Goal: Check status: Check status

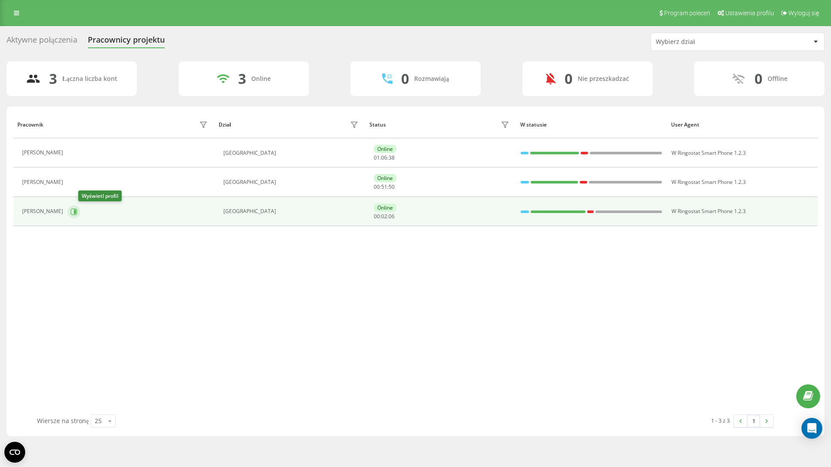
click at [77, 211] on icon at bounding box center [73, 211] width 7 height 7
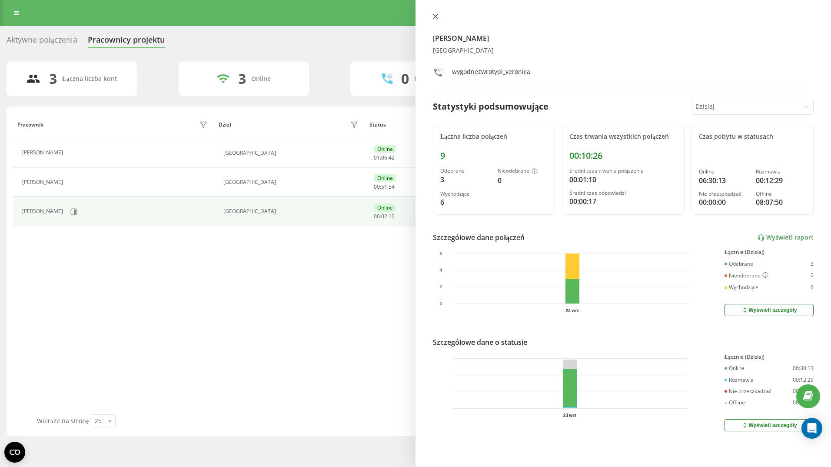
click at [433, 17] on icon at bounding box center [435, 16] width 6 height 6
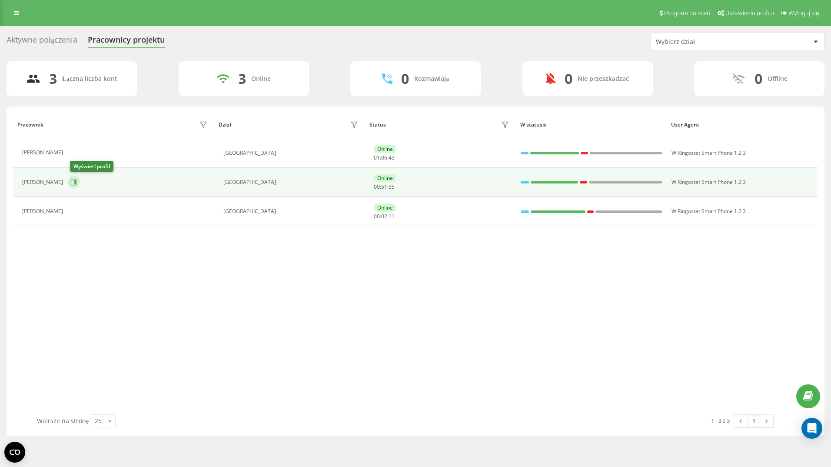
click at [76, 180] on icon at bounding box center [73, 182] width 7 height 7
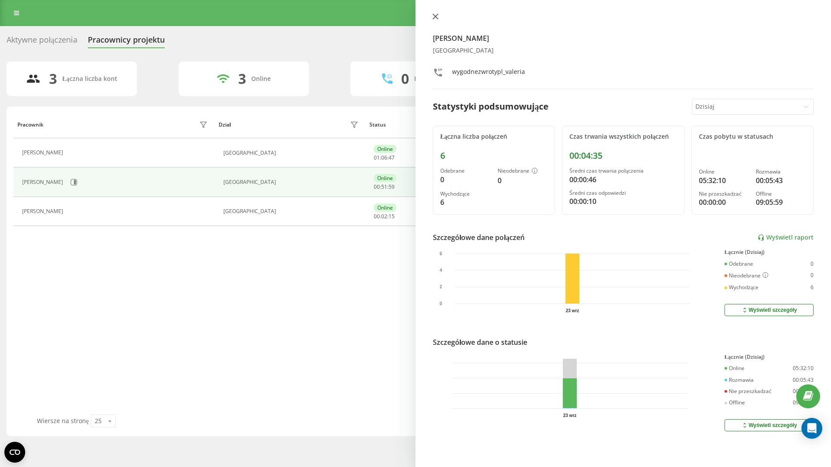
click at [434, 16] on icon at bounding box center [435, 16] width 6 height 6
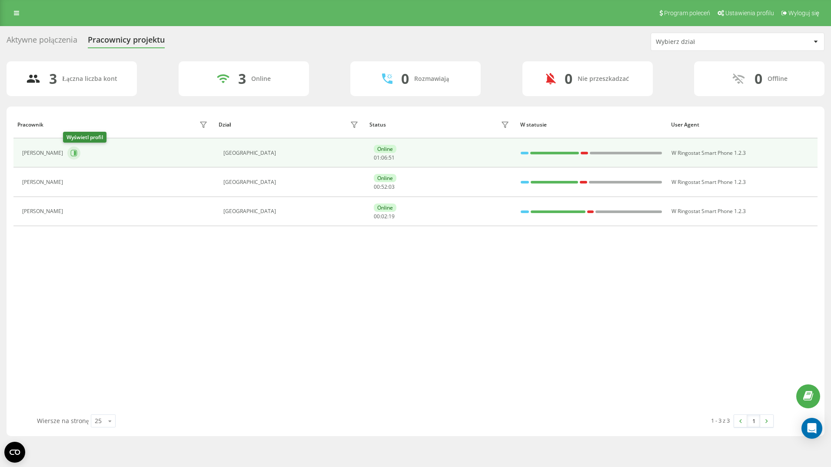
click at [70, 153] on icon at bounding box center [73, 152] width 7 height 7
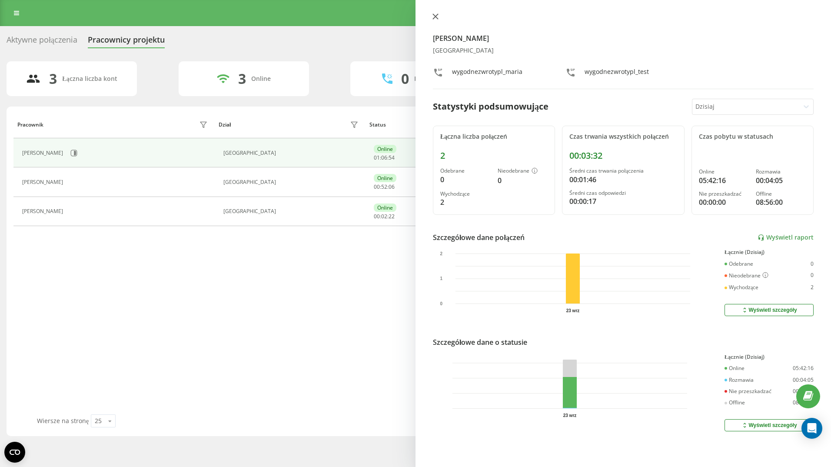
click at [433, 17] on icon at bounding box center [435, 16] width 6 height 6
